Goal: Information Seeking & Learning: Learn about a topic

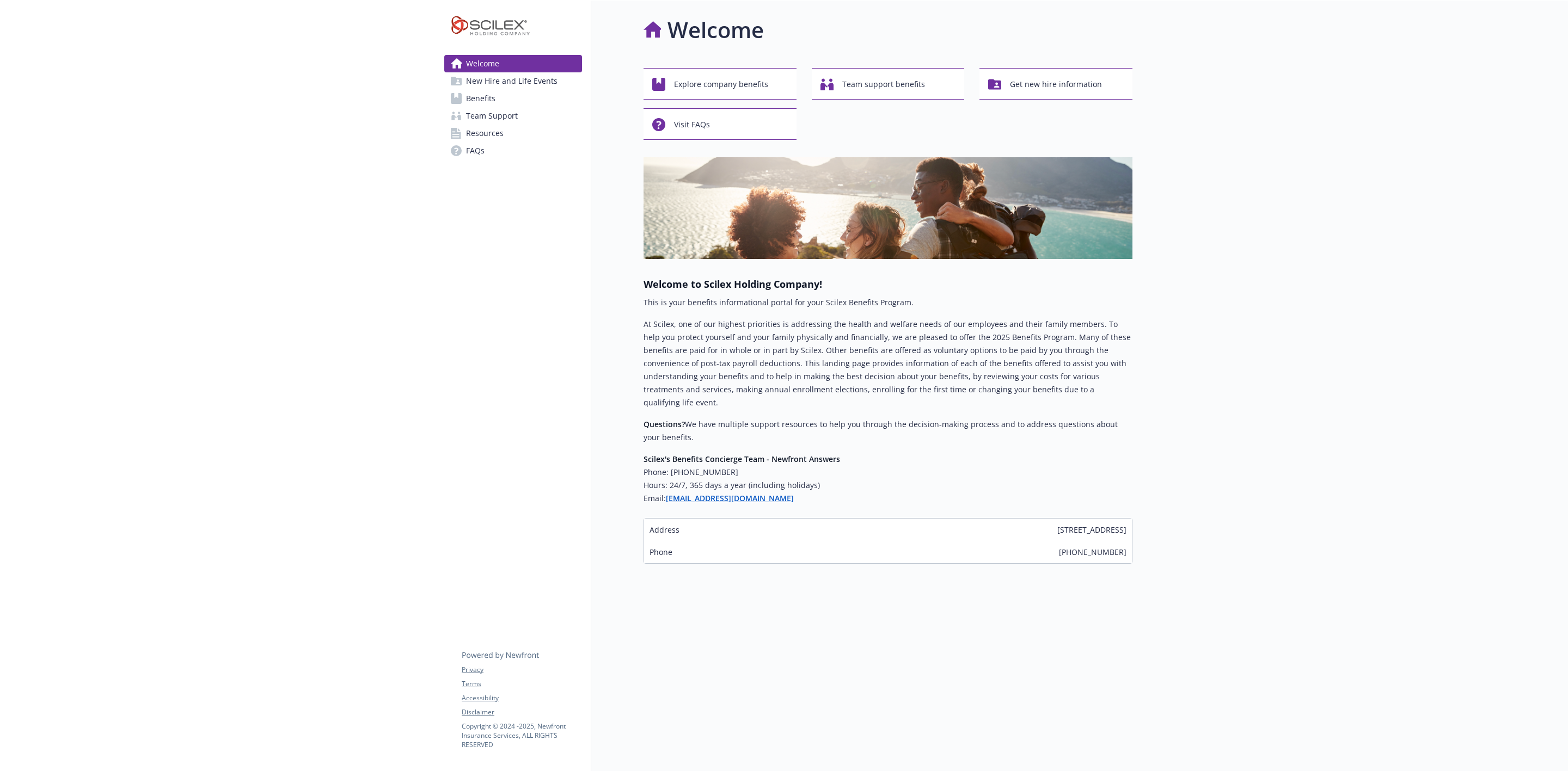
click at [488, 107] on span "Benefits" at bounding box center [480, 98] width 29 height 18
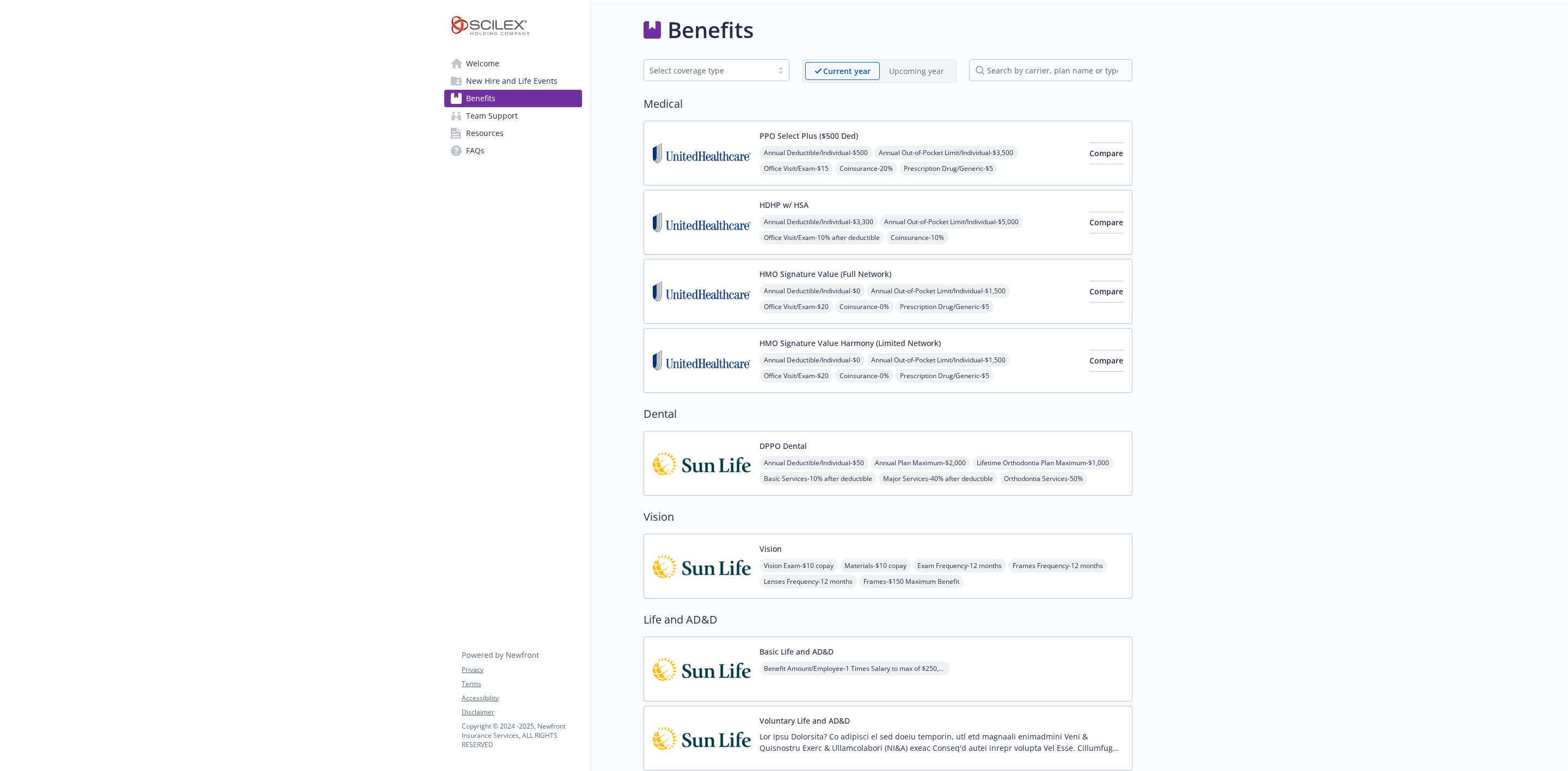
click at [739, 172] on img at bounding box center [701, 152] width 98 height 46
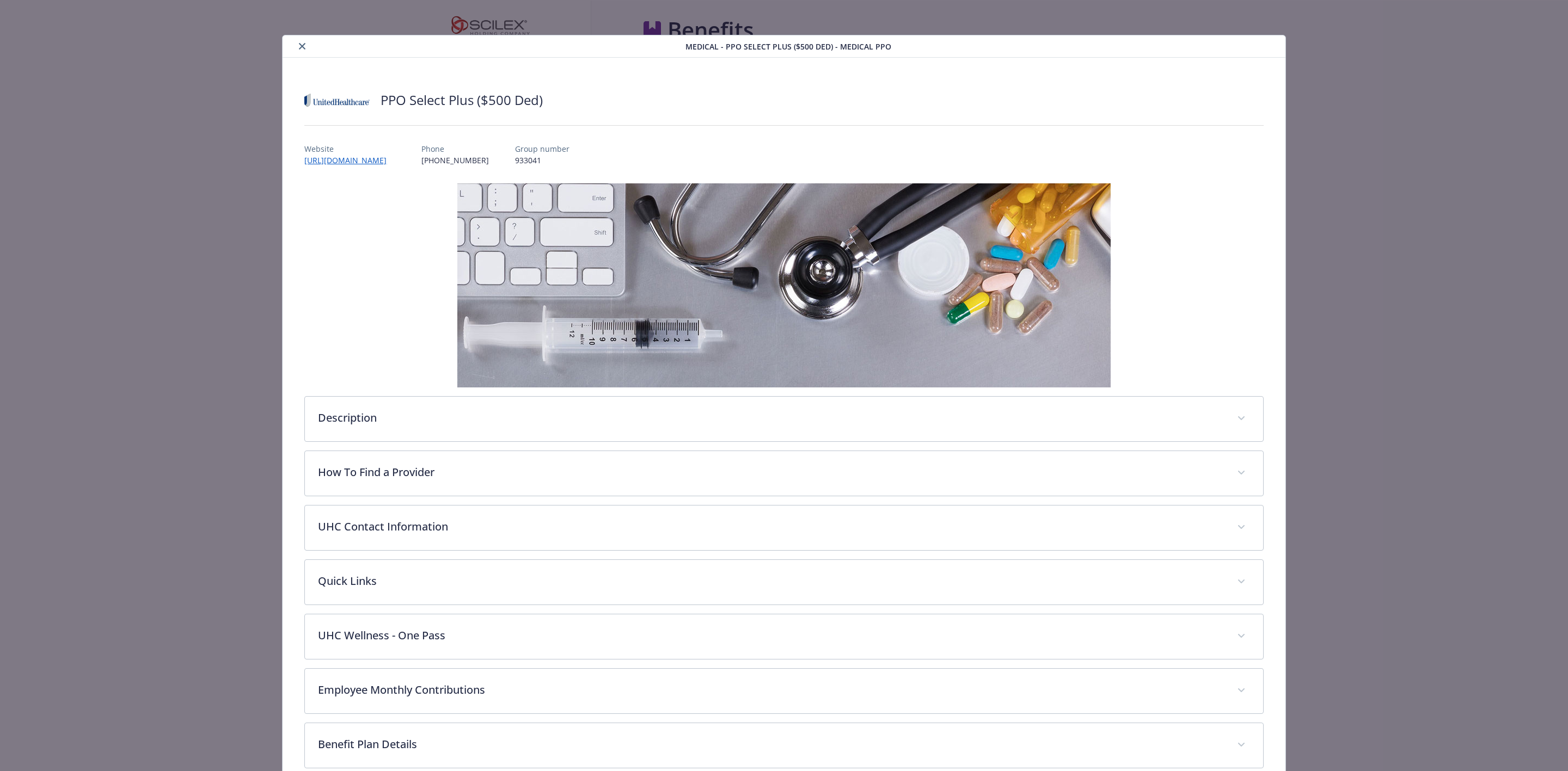
scroll to position [33, 0]
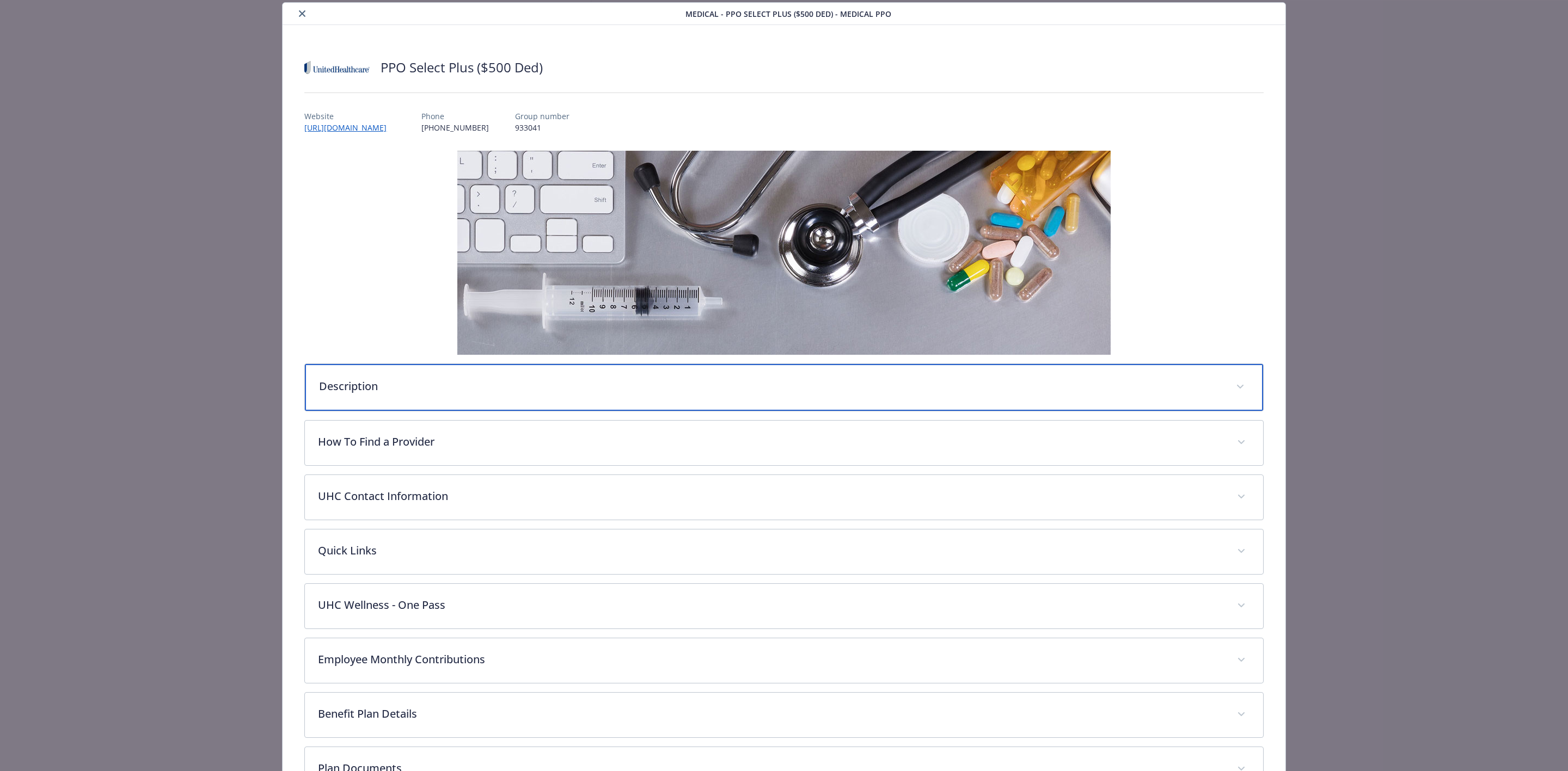
click at [521, 411] on div "Description" at bounding box center [783, 387] width 957 height 47
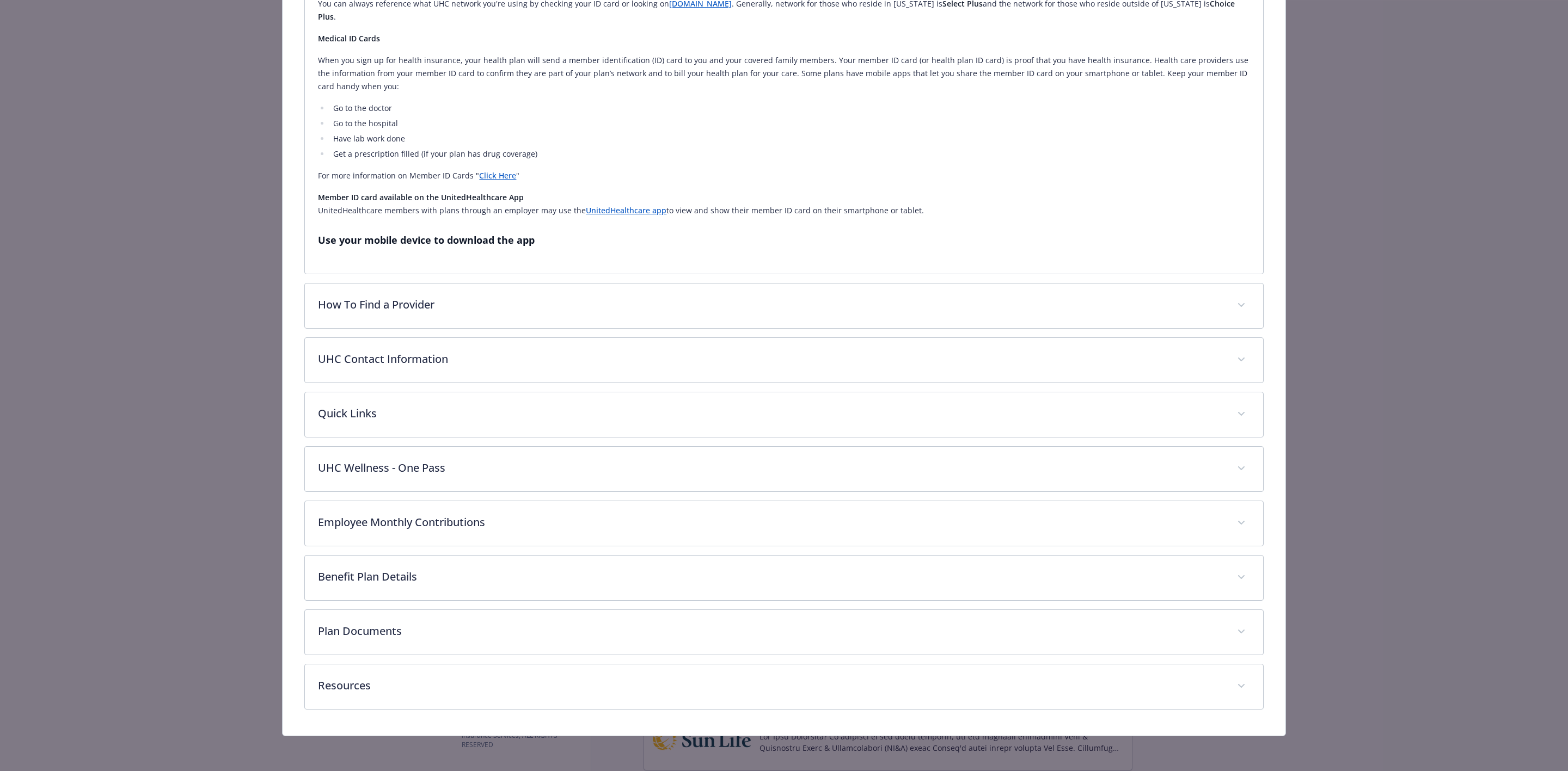
scroll to position [933, 0]
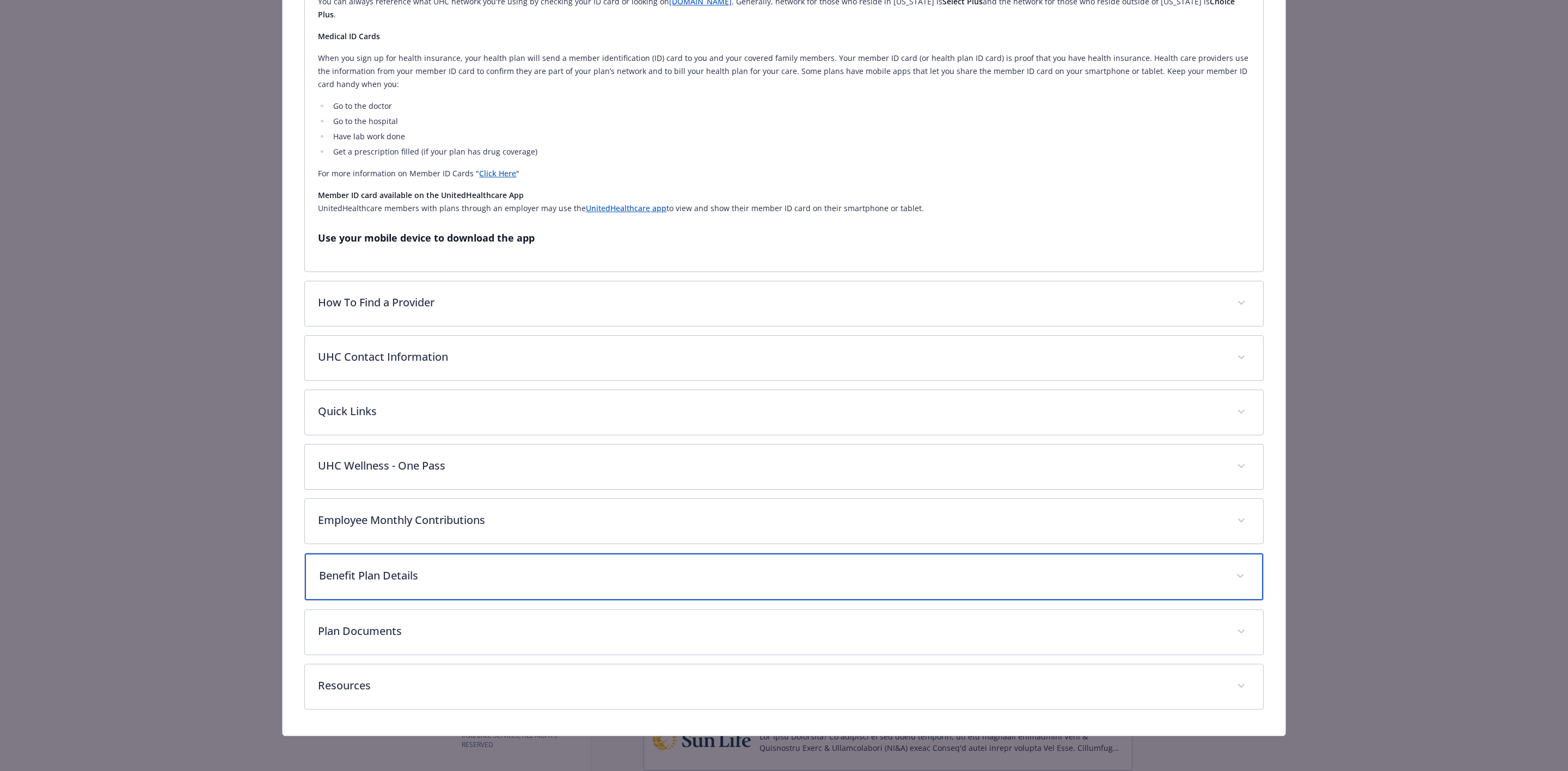
click at [462, 567] on p "Benefit Plan Details" at bounding box center [771, 575] width 903 height 16
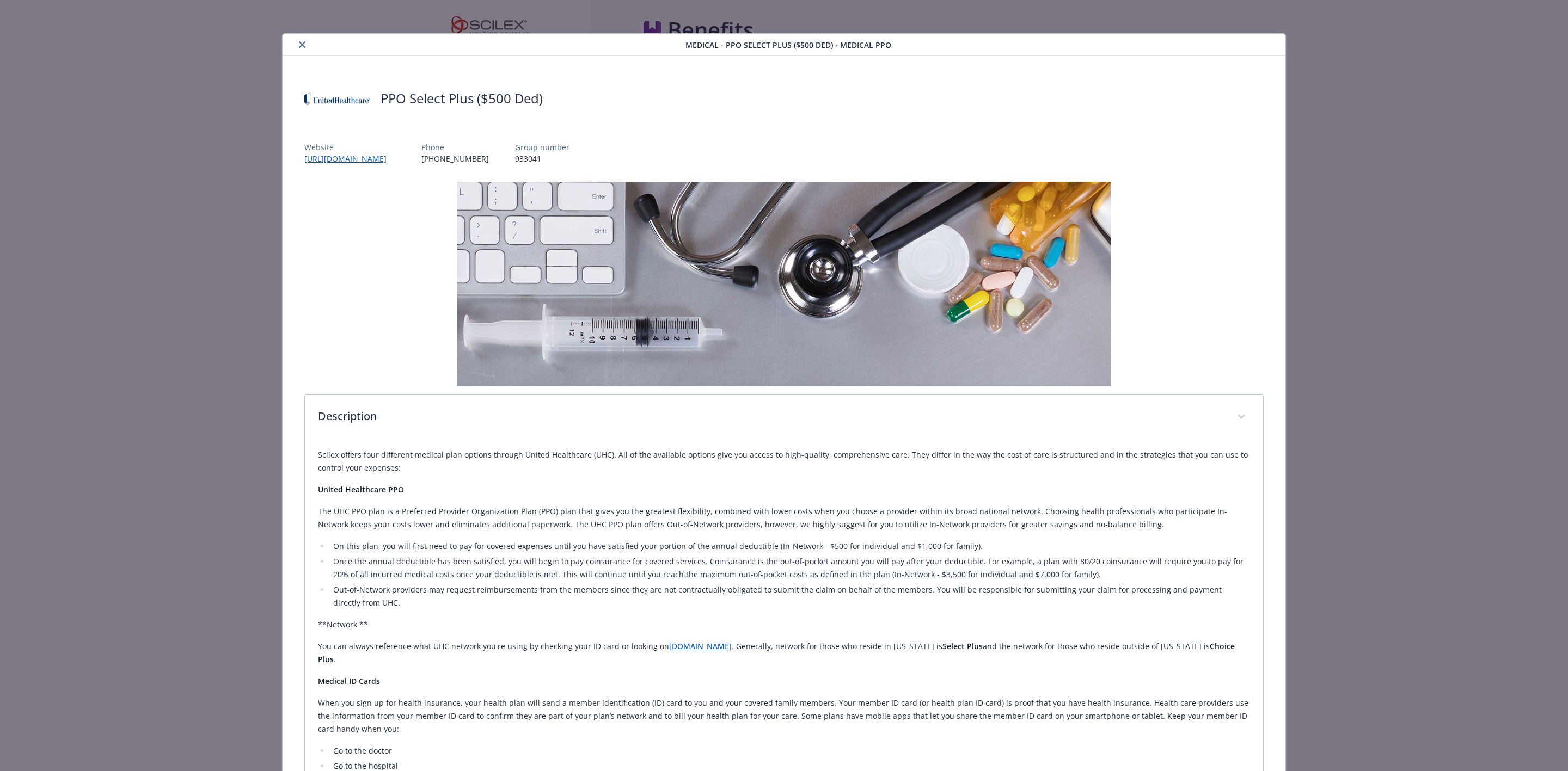
scroll to position [0, 0]
